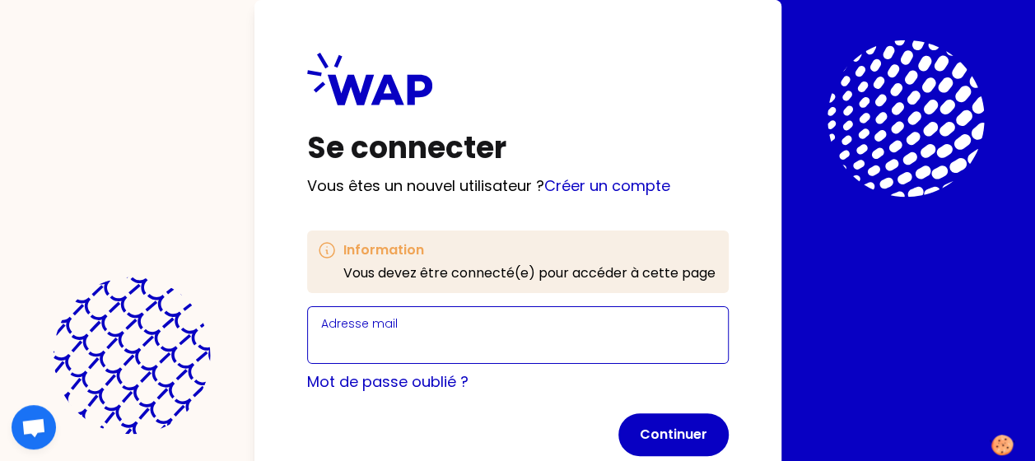
click at [430, 352] on input "Adresse mail" at bounding box center [517, 344] width 393 height 23
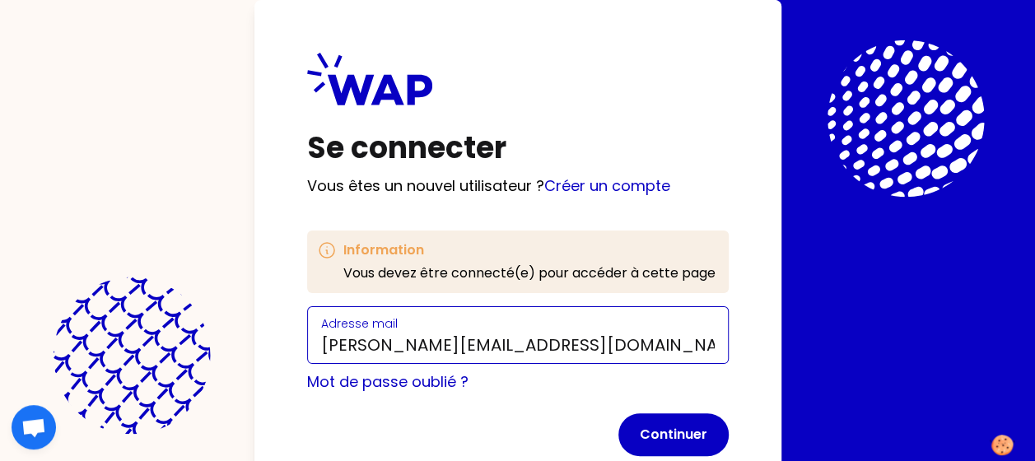
click at [593, 344] on input "[PERSON_NAME][EMAIL_ADDRESS][DOMAIN_NAME]" at bounding box center [517, 344] width 393 height 23
drag, startPoint x: 589, startPoint y: 346, endPoint x: 484, endPoint y: 346, distance: 105.4
click at [484, 346] on input "[PERSON_NAME][EMAIL_ADDRESS][DOMAIN_NAME]" at bounding box center [517, 344] width 393 height 23
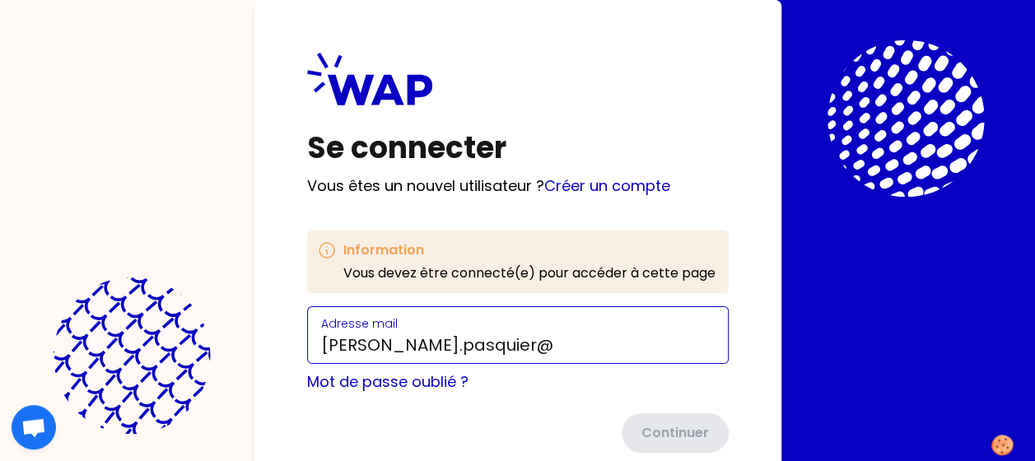
type input "[PERSON_NAME][EMAIL_ADDRESS][DOMAIN_NAME]"
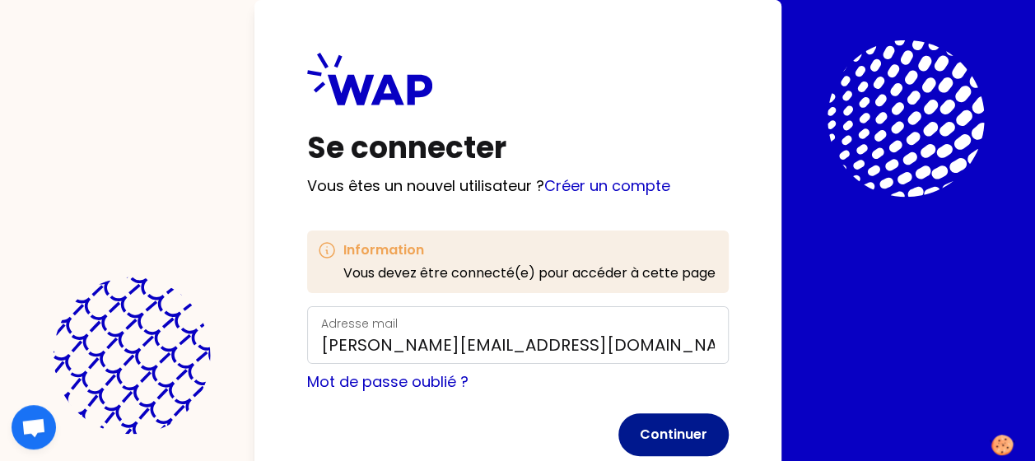
click at [670, 435] on button "Continuer" at bounding box center [673, 434] width 110 height 43
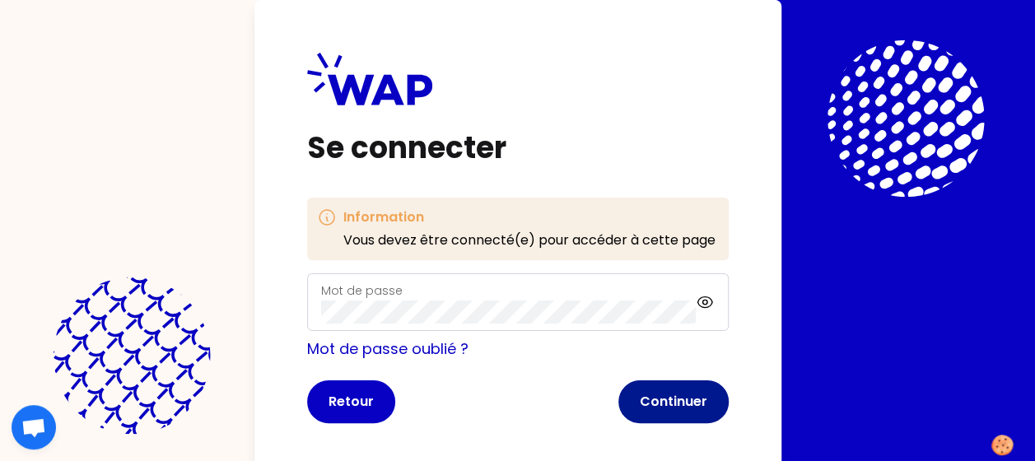
click at [667, 390] on button "Continuer" at bounding box center [673, 401] width 110 height 43
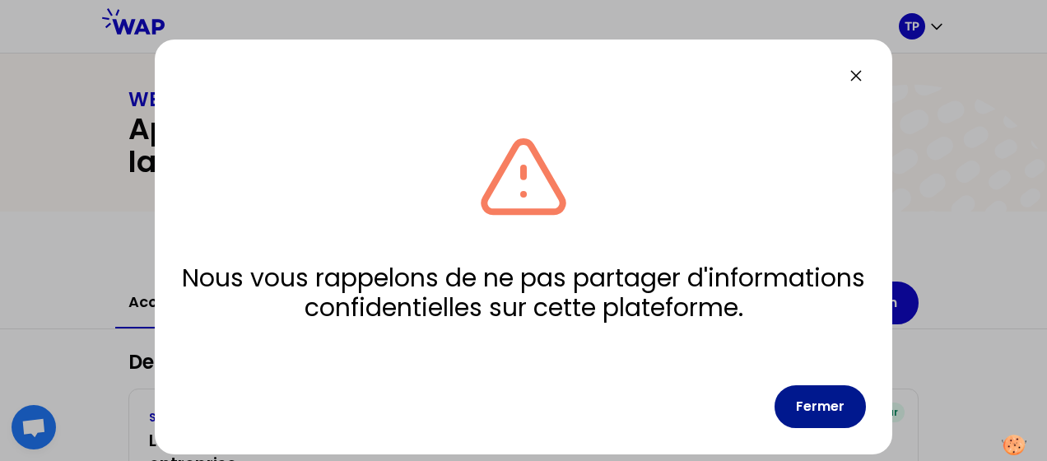
click at [828, 412] on button "Fermer" at bounding box center [820, 406] width 91 height 43
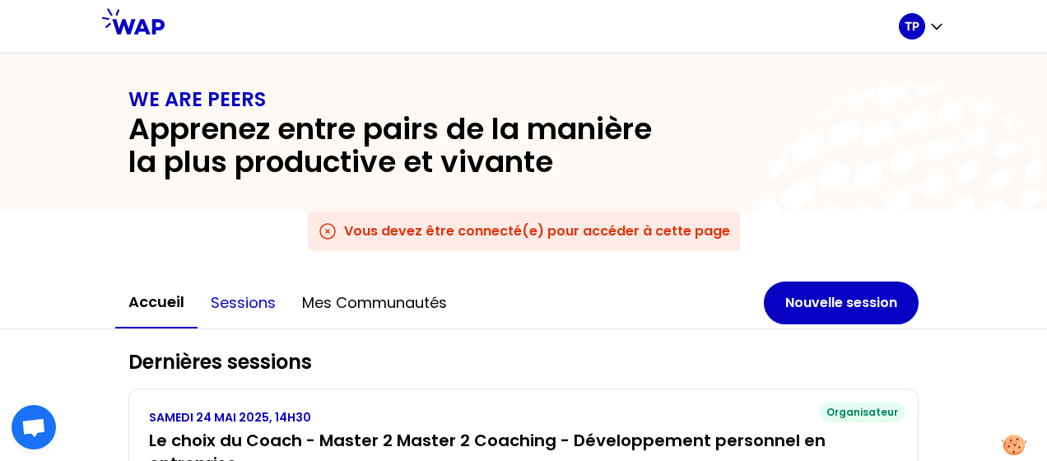
click at [254, 303] on button "Sessions" at bounding box center [243, 302] width 91 height 49
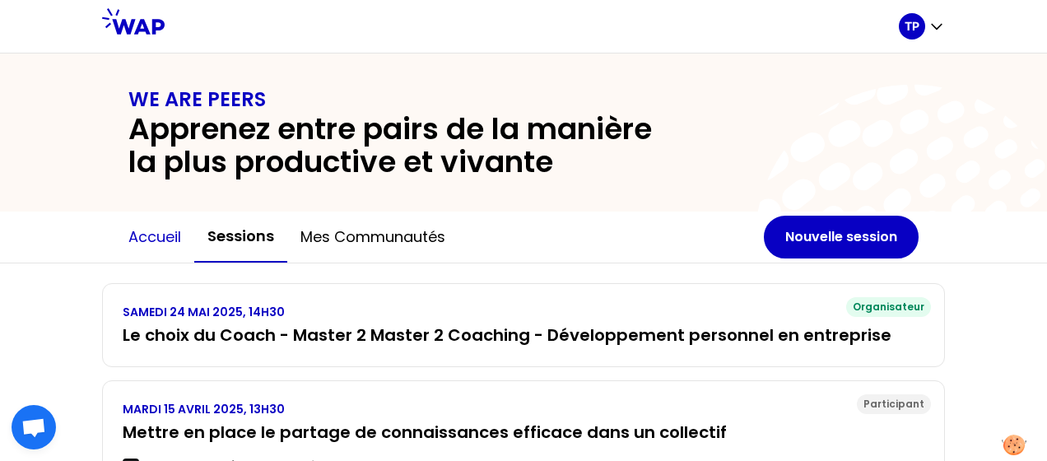
click at [143, 236] on button "Accueil" at bounding box center [154, 236] width 79 height 49
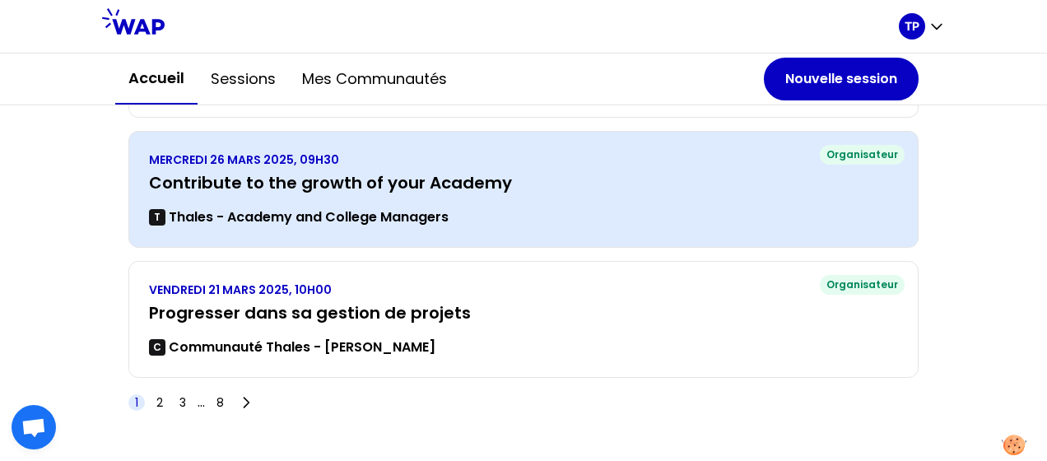
scroll to position [575, 0]
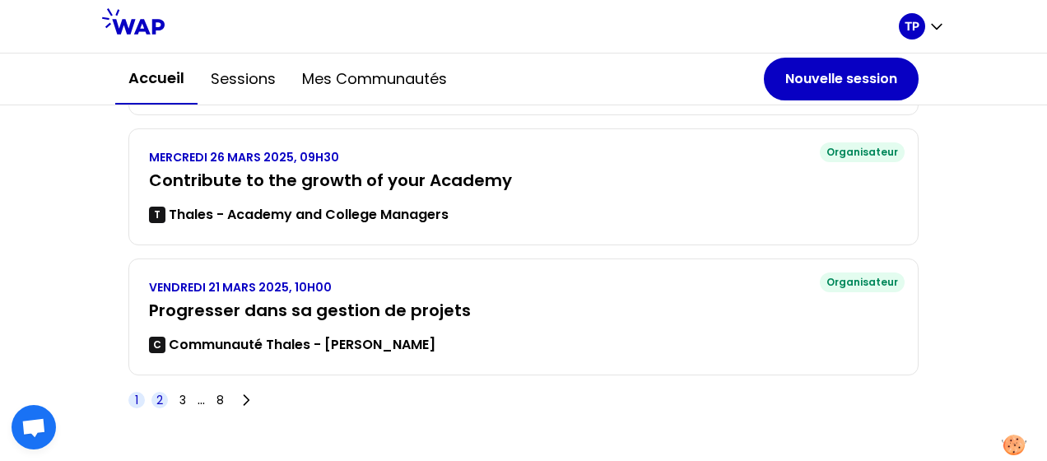
click at [156, 397] on span "2" at bounding box center [159, 400] width 7 height 16
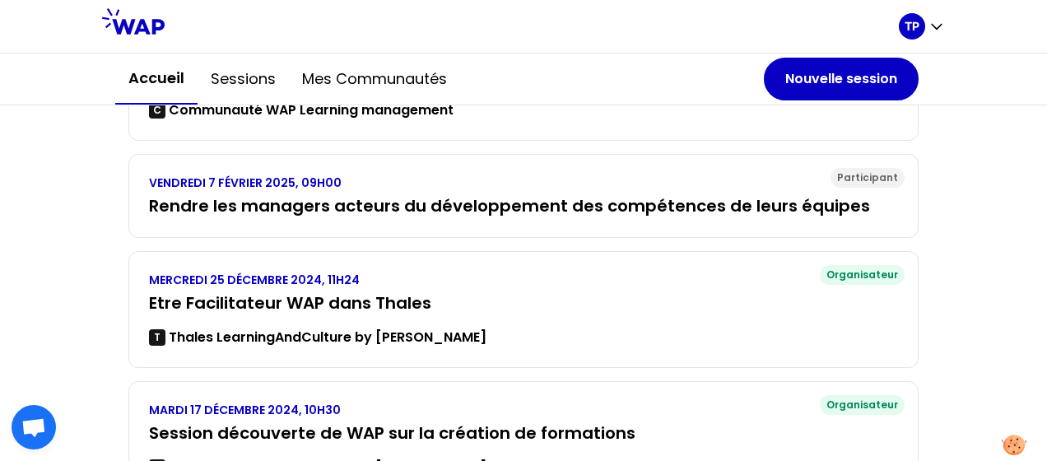
scroll to position [553, 0]
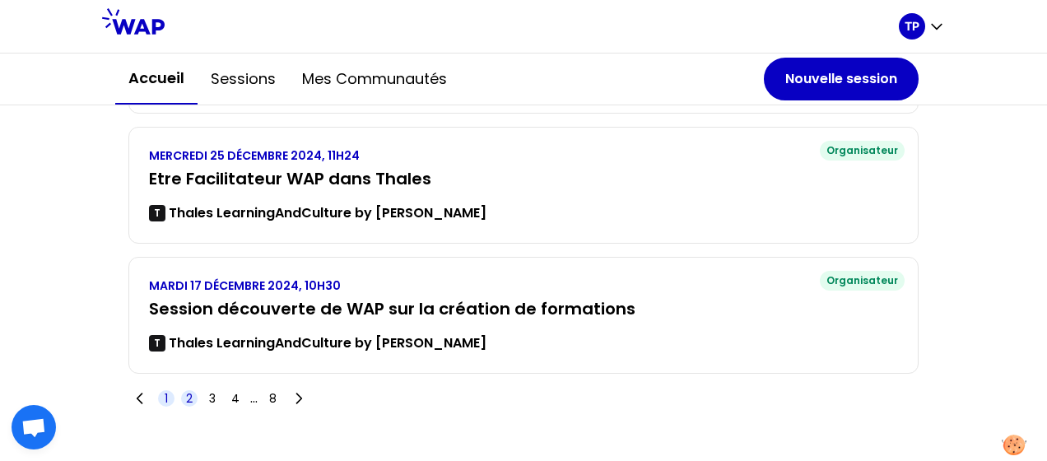
click at [165, 394] on span "1" at bounding box center [166, 398] width 3 height 16
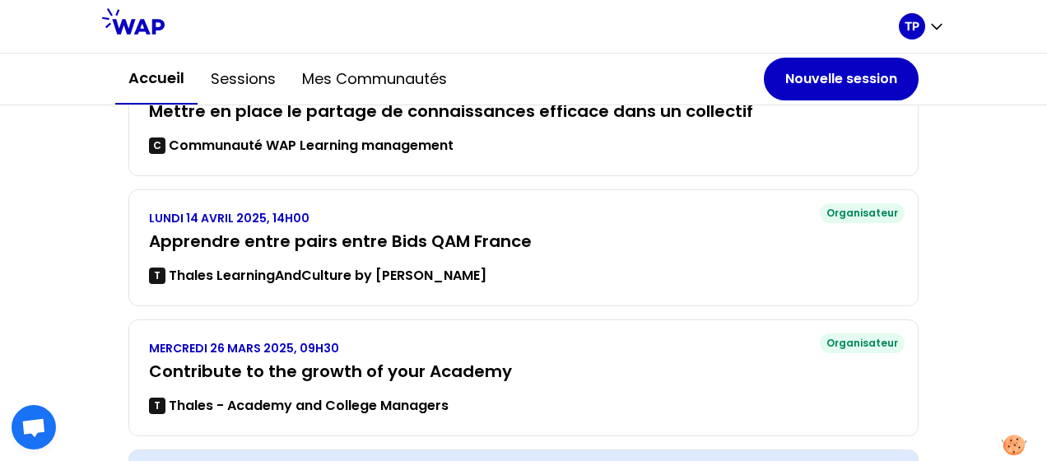
scroll to position [382, 0]
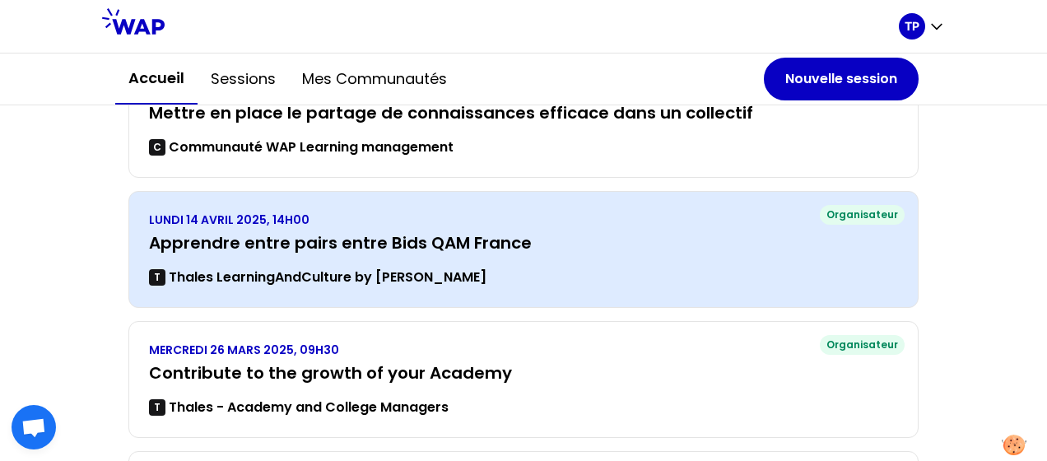
click at [284, 243] on h3 "Apprendre entre pairs entre Bids QAM France" at bounding box center [523, 242] width 749 height 23
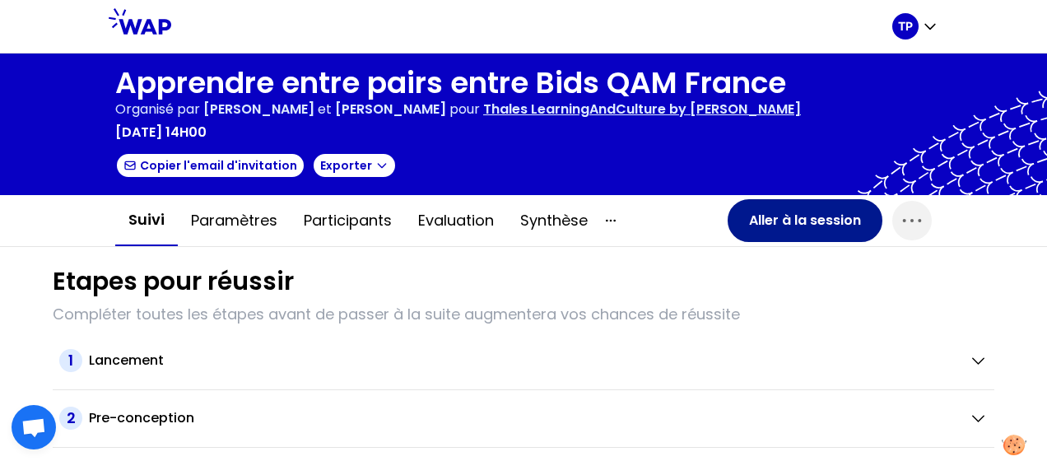
click at [790, 212] on button "Aller à la session" at bounding box center [805, 220] width 155 height 43
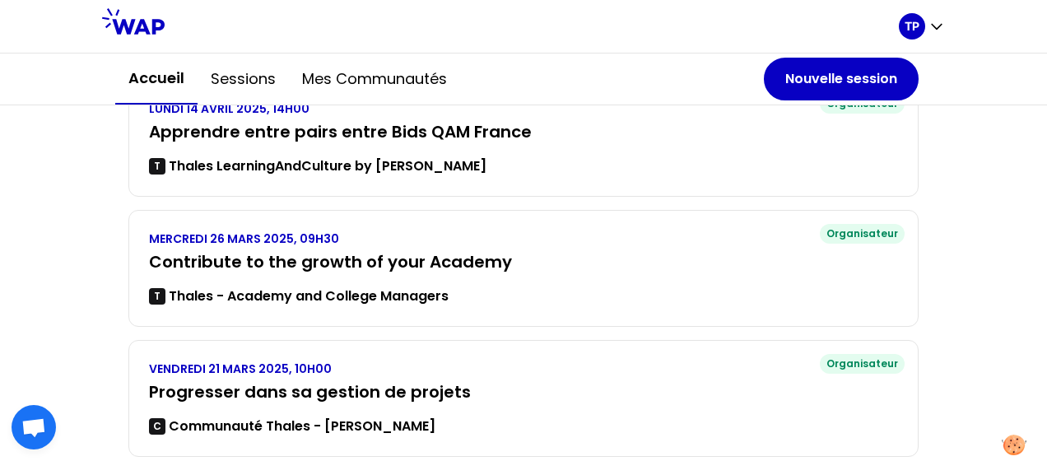
scroll to position [514, 0]
